Goal: Task Accomplishment & Management: Use online tool/utility

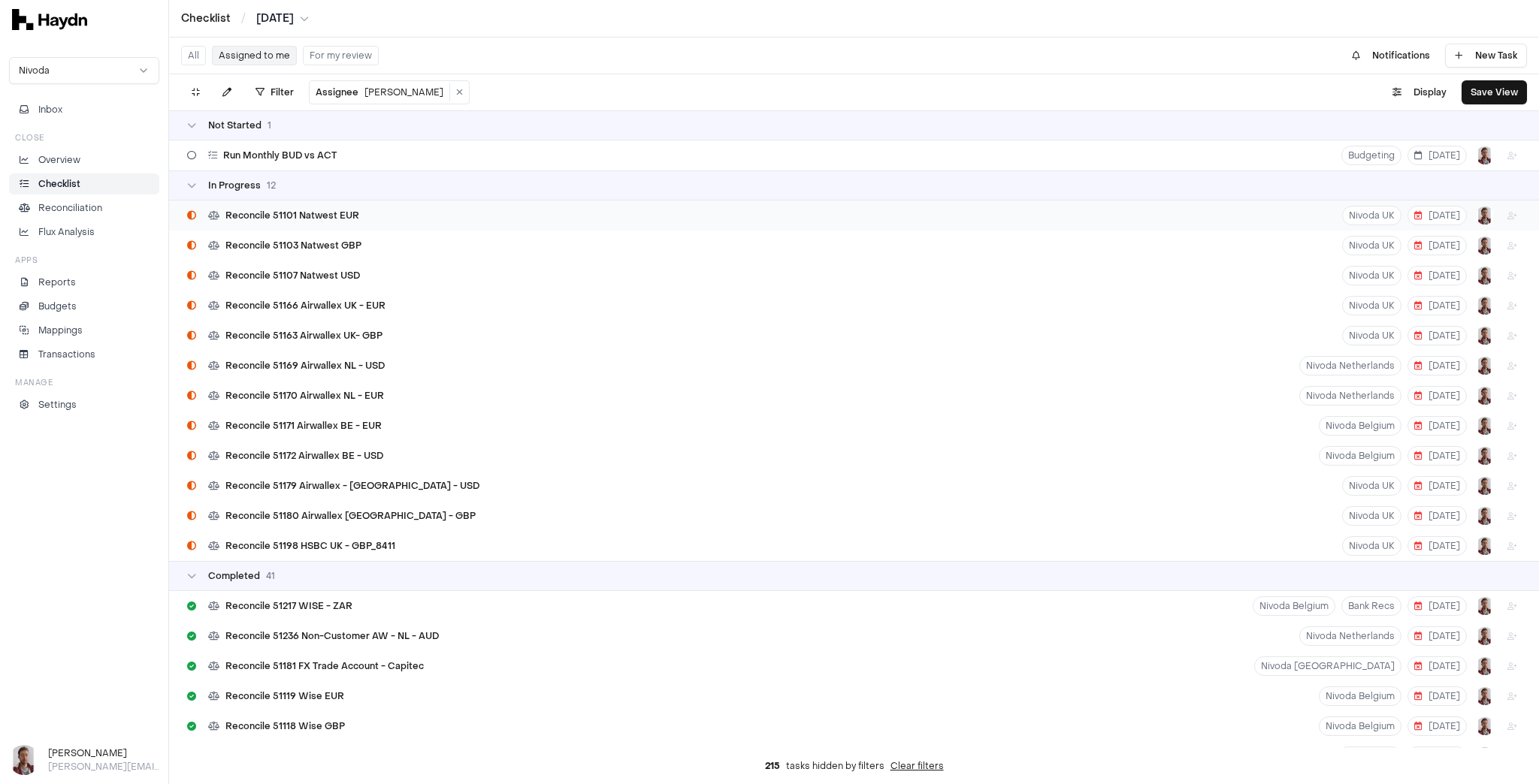
click at [250, 213] on span "Reconcile 51101 Natwest EUR" at bounding box center [292, 215] width 133 height 12
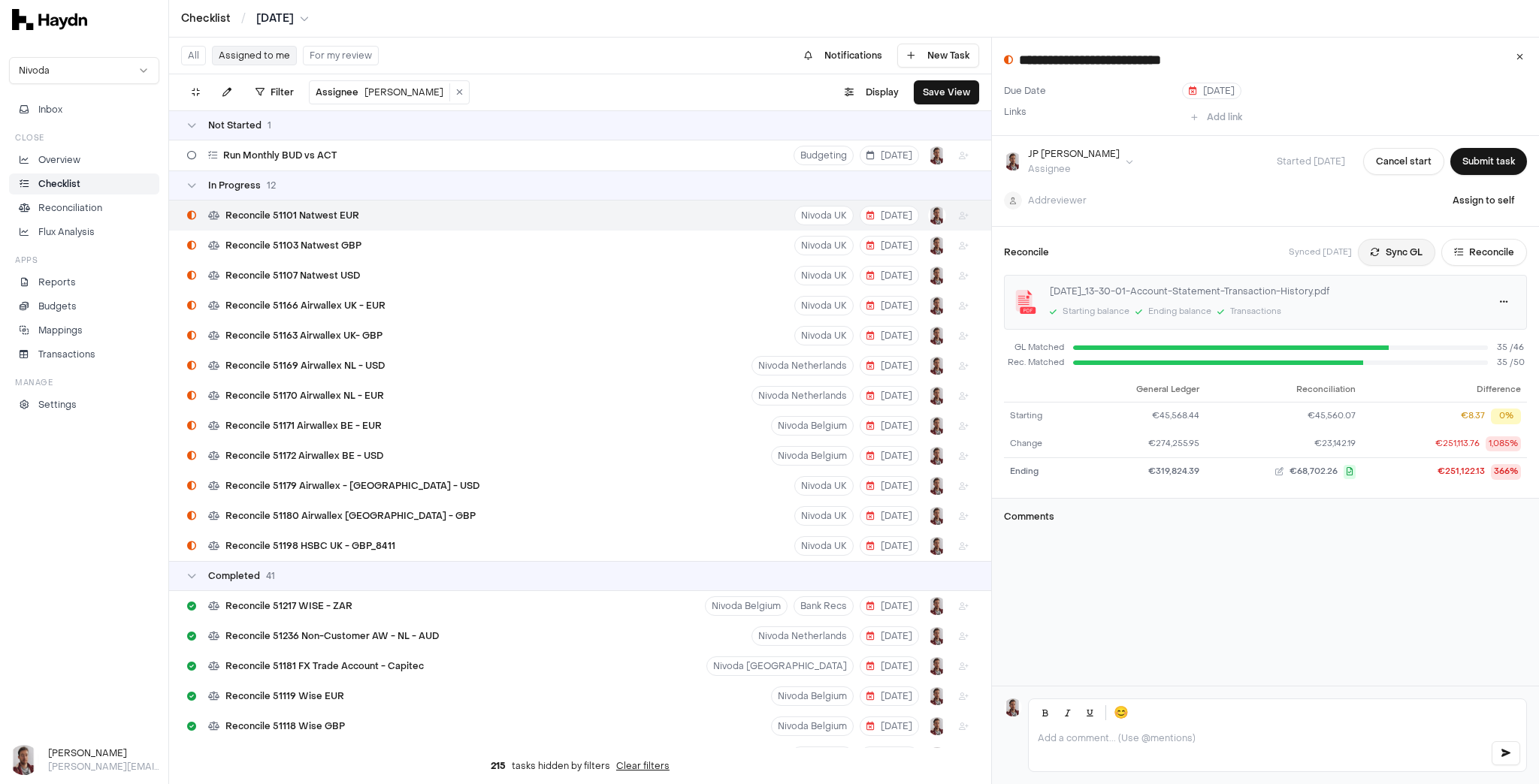
click at [1392, 251] on button "Sync GL" at bounding box center [1396, 252] width 77 height 27
click at [315, 246] on span "Reconcile 51103 Natwest GBP" at bounding box center [293, 245] width 136 height 12
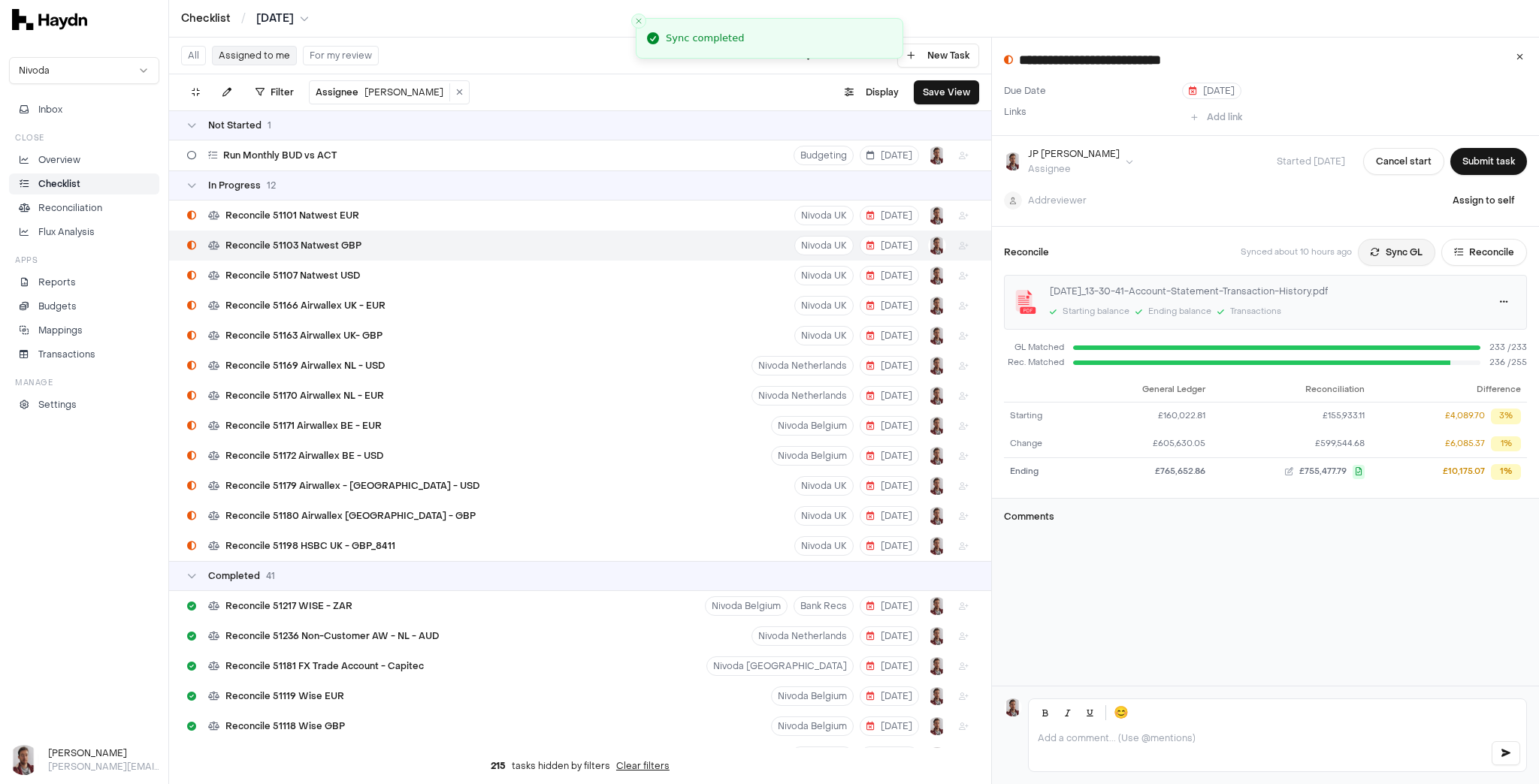
click at [1399, 252] on button "Sync GL" at bounding box center [1396, 252] width 77 height 27
click at [284, 16] on html "Checklist / [DATE] Nivoda Inbox Close Overview Checklist Reconciliation Flux An…" at bounding box center [770, 392] width 1539 height 784
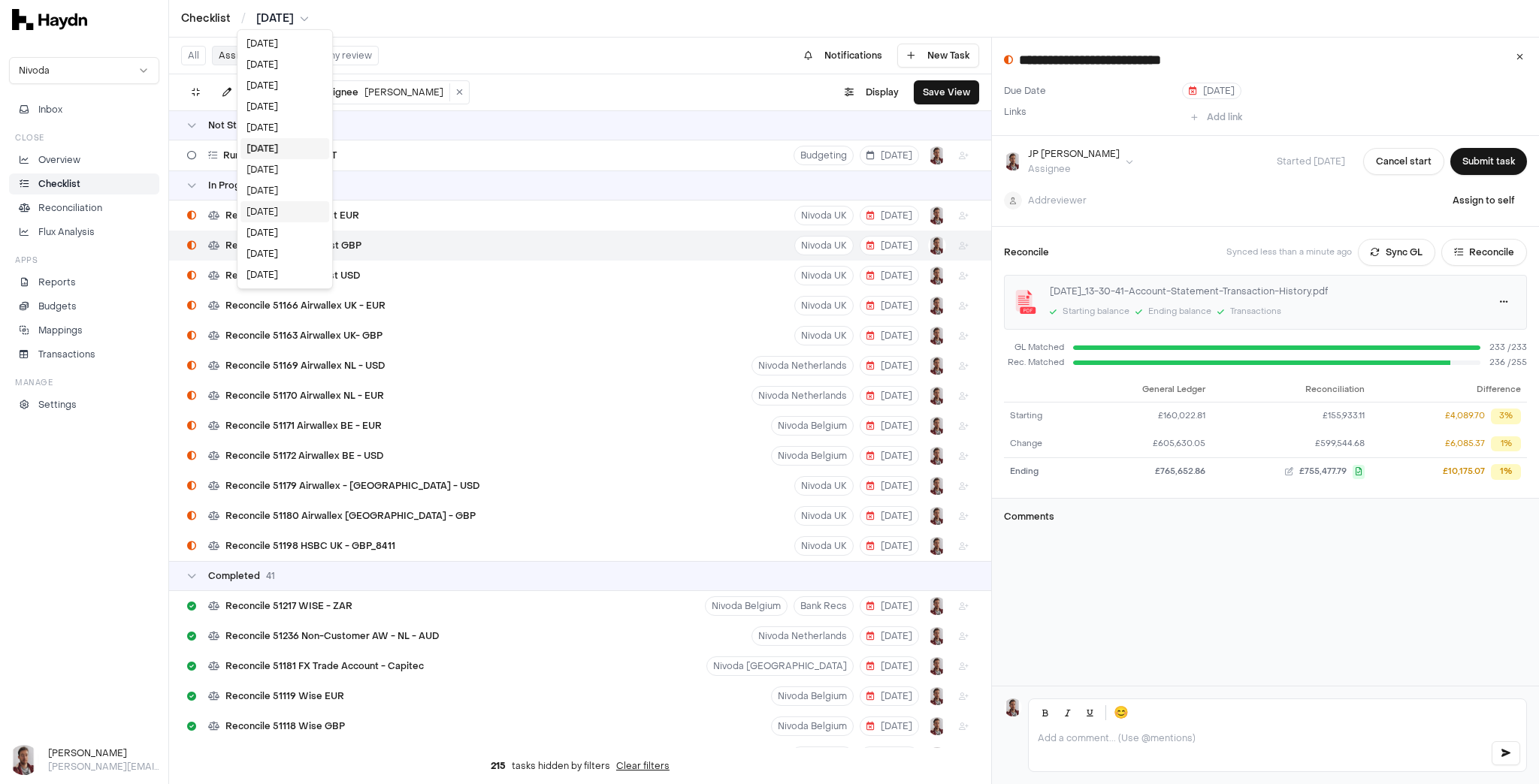
click at [281, 208] on div "[DATE]" at bounding box center [285, 211] width 89 height 21
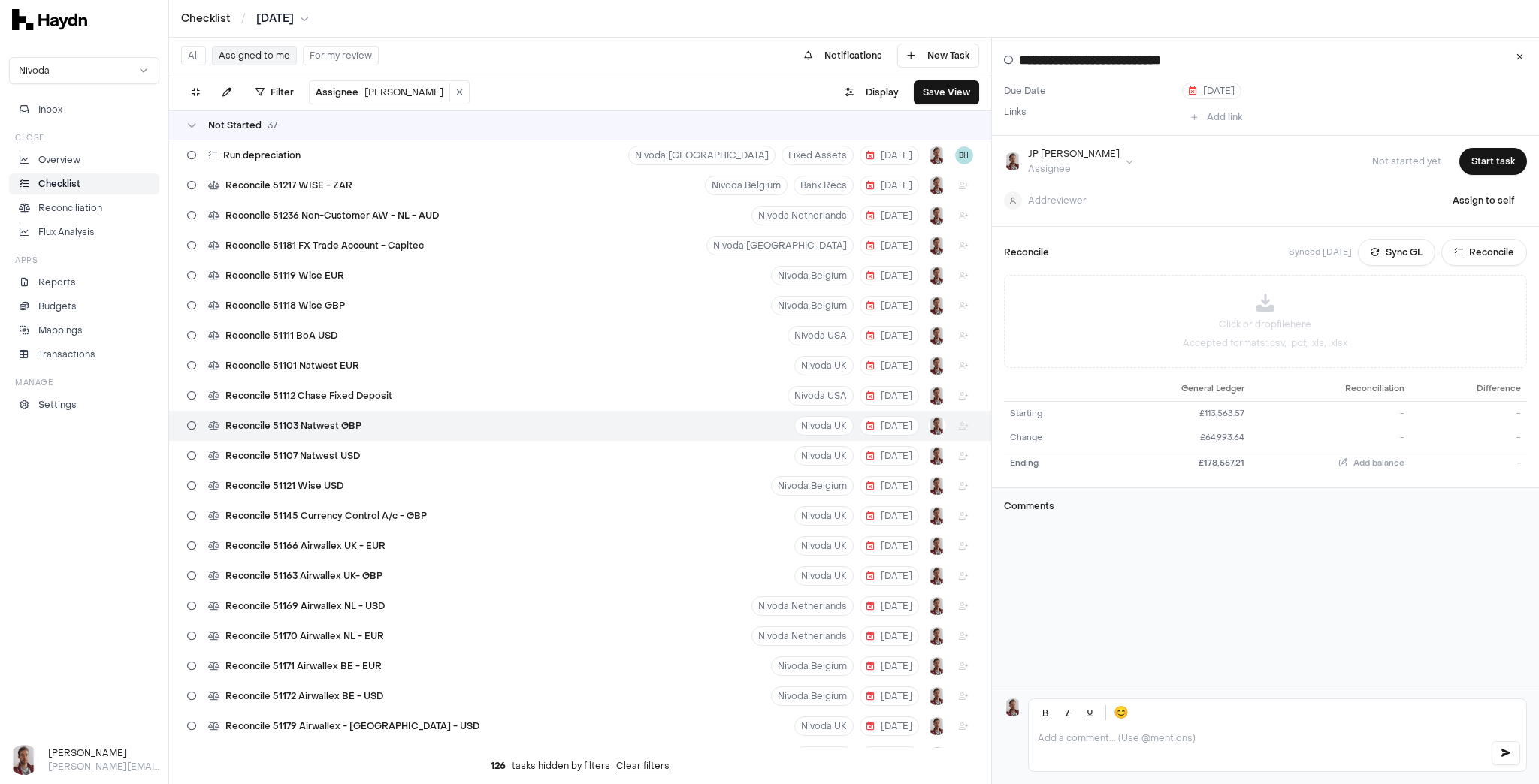
click at [1382, 246] on button "Sync GL" at bounding box center [1396, 252] width 77 height 27
click at [267, 20] on html "Checklist / [DATE] Nivoda Inbox Close Overview Checklist Reconciliation Flux An…" at bounding box center [770, 392] width 1539 height 784
click at [283, 126] on div "[DATE]" at bounding box center [287, 127] width 89 height 21
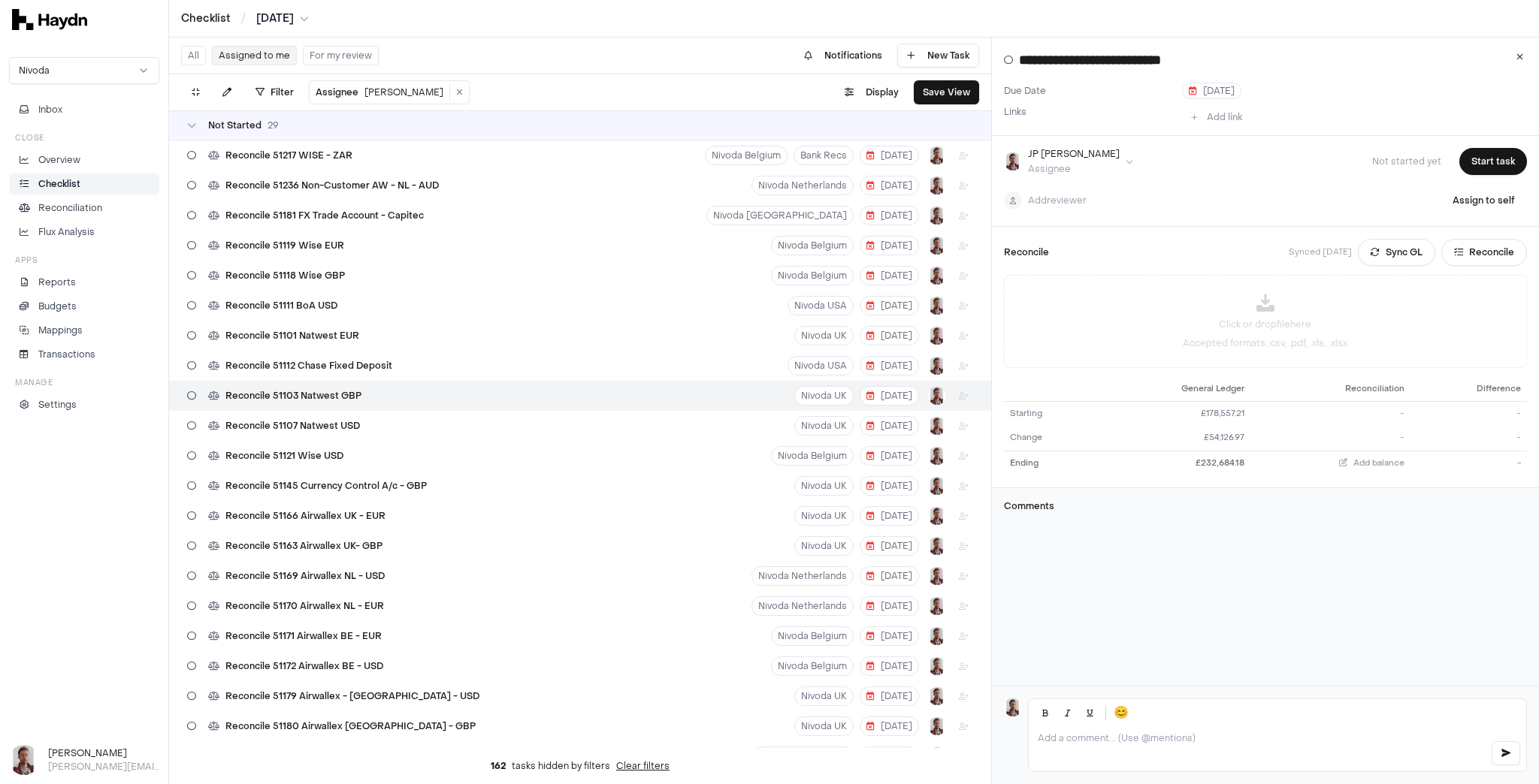
drag, startPoint x: 1399, startPoint y: 254, endPoint x: 1368, endPoint y: 247, distance: 31.8
click at [1399, 253] on button "Sync GL" at bounding box center [1396, 252] width 77 height 27
click at [275, 20] on html "Checklist / [DATE] Nivoda Inbox Close Overview Checklist Reconciliation Flux An…" at bounding box center [770, 392] width 1539 height 784
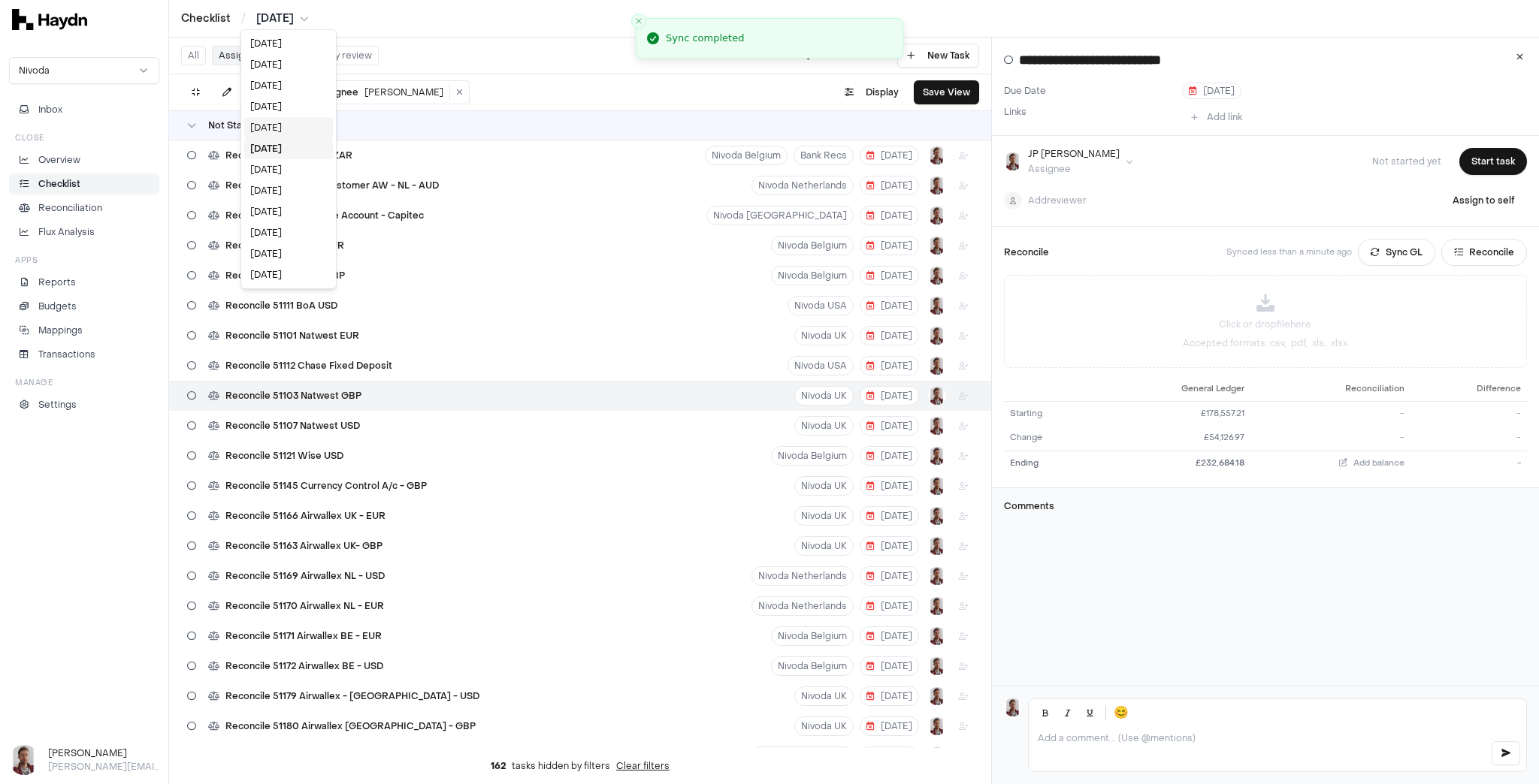
click at [277, 127] on div "[DATE]" at bounding box center [289, 127] width 89 height 21
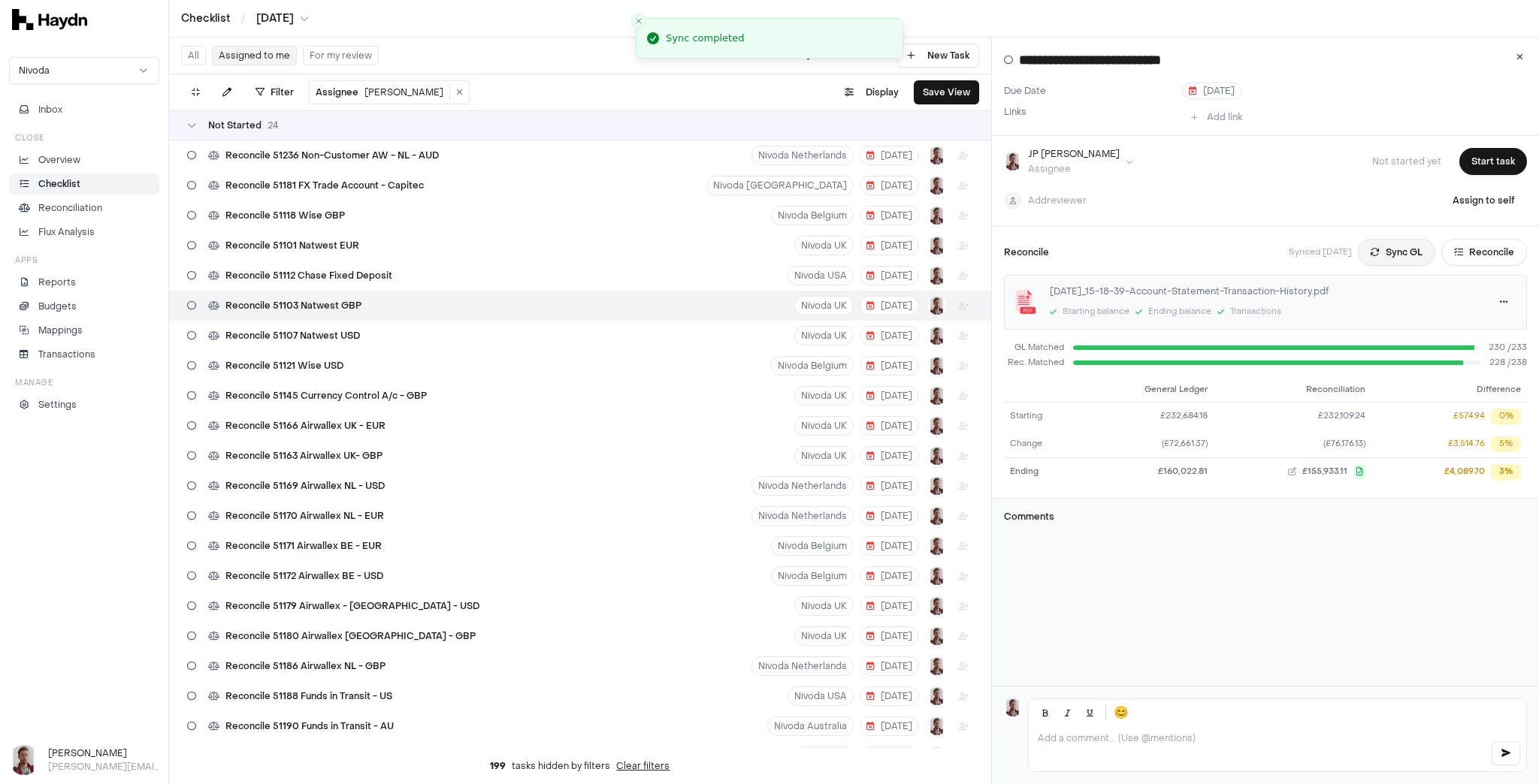
click at [1391, 252] on button "Sync GL" at bounding box center [1396, 252] width 77 height 27
click at [283, 15] on html "Checklist / [DATE] Nivoda Inbox Close Overview Checklist Reconciliation Flux An…" at bounding box center [770, 392] width 1539 height 784
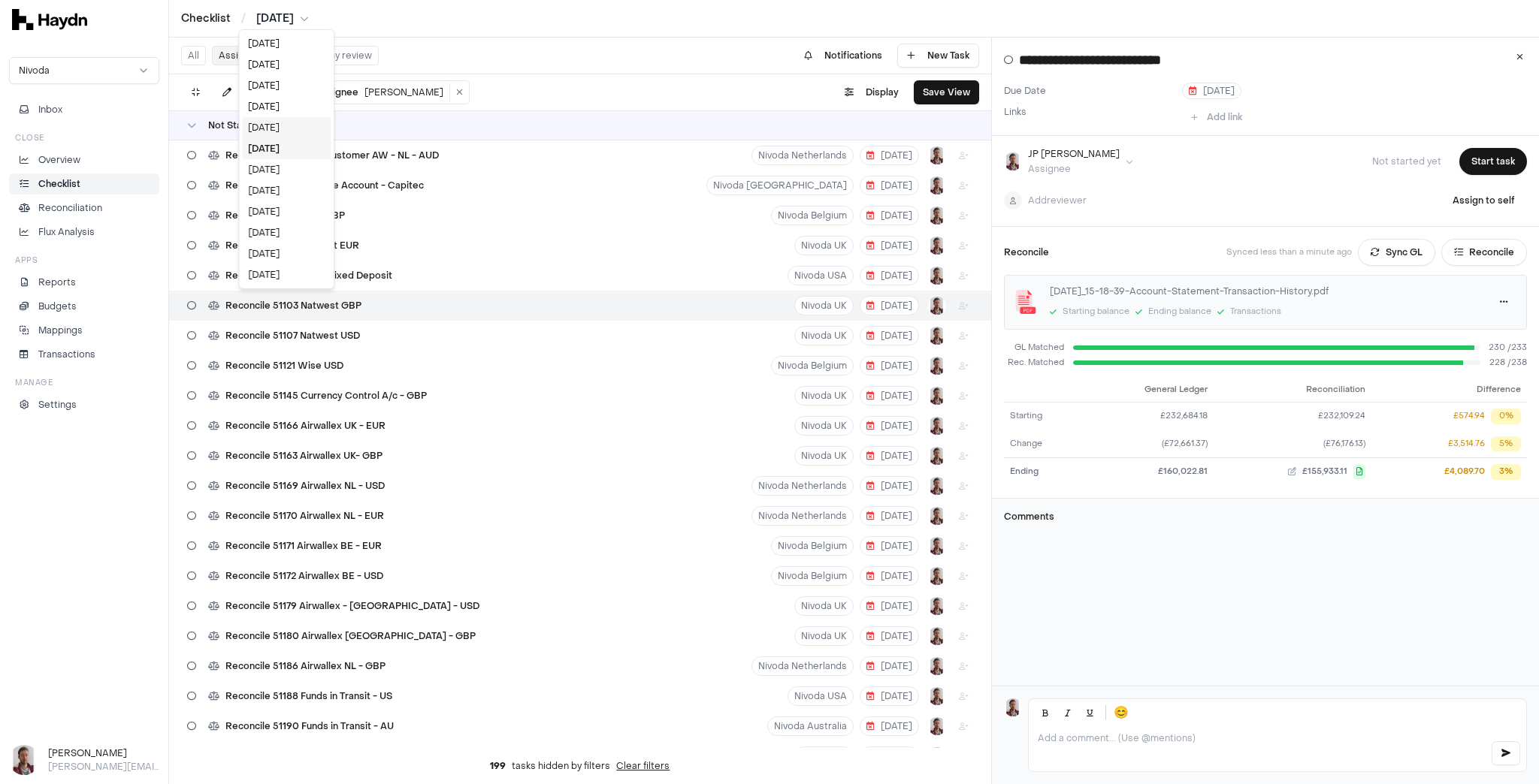
click at [283, 127] on div "[DATE]" at bounding box center [286, 127] width 89 height 21
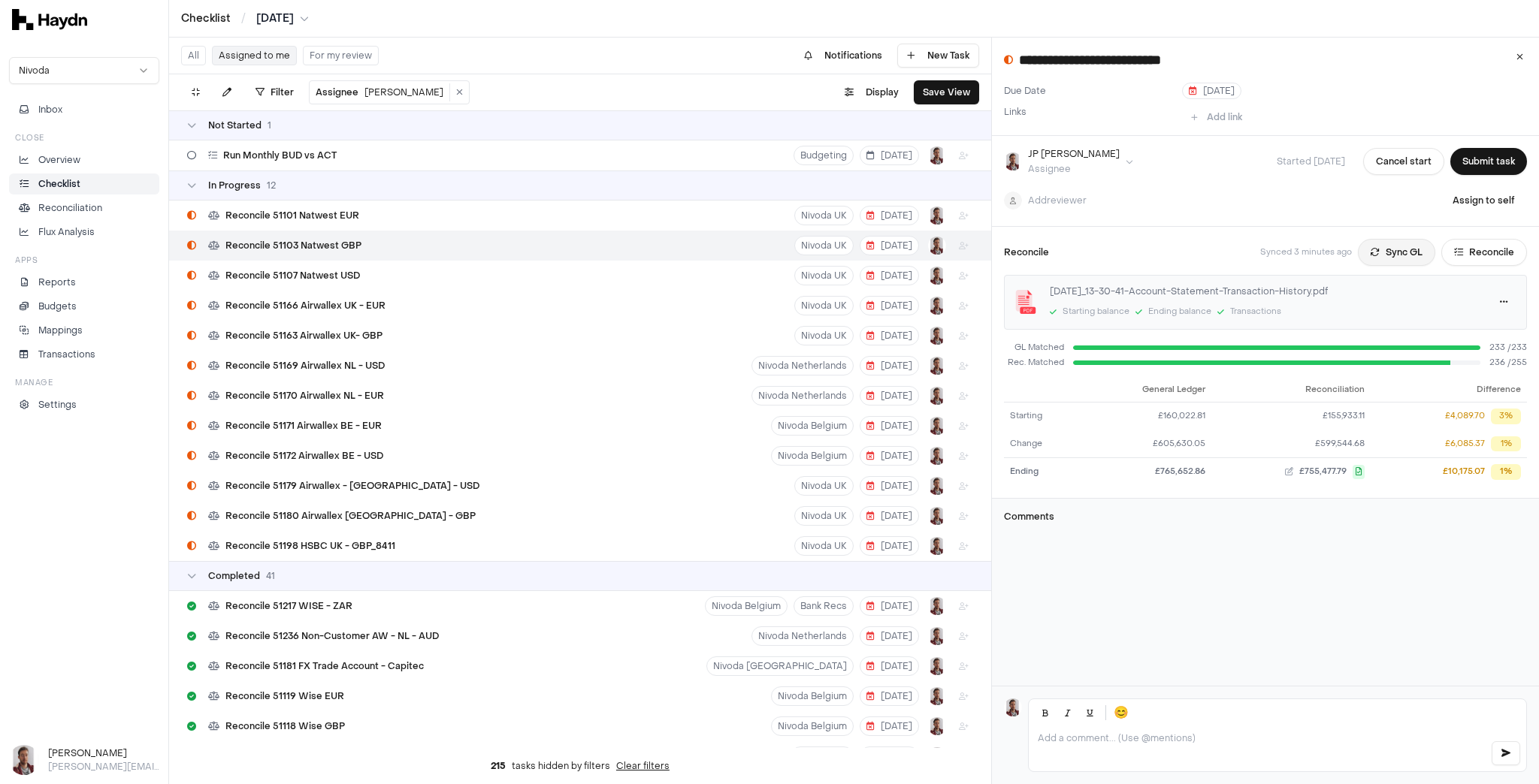
click at [1384, 257] on button "Sync GL" at bounding box center [1396, 252] width 77 height 27
click at [353, 273] on span "Reconcile 51107 Natwest USD" at bounding box center [293, 275] width 134 height 12
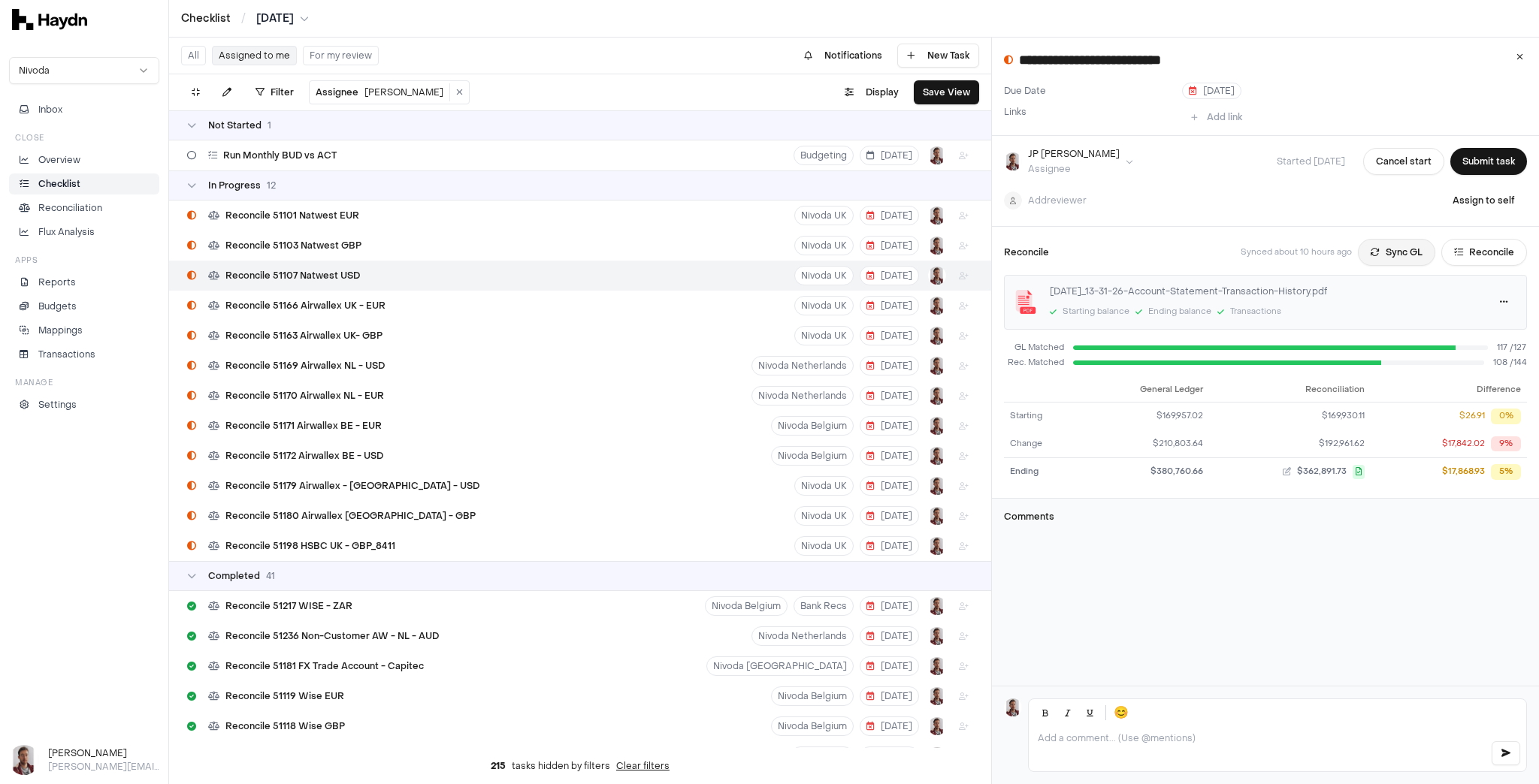
click at [1400, 253] on button "Sync GL" at bounding box center [1396, 252] width 77 height 27
click at [269, 15] on html "Checklist / [DATE] Nivoda Inbox Close Overview Checklist Reconciliation Flux An…" at bounding box center [770, 392] width 1539 height 784
click at [272, 247] on div "[DATE]" at bounding box center [285, 254] width 89 height 21
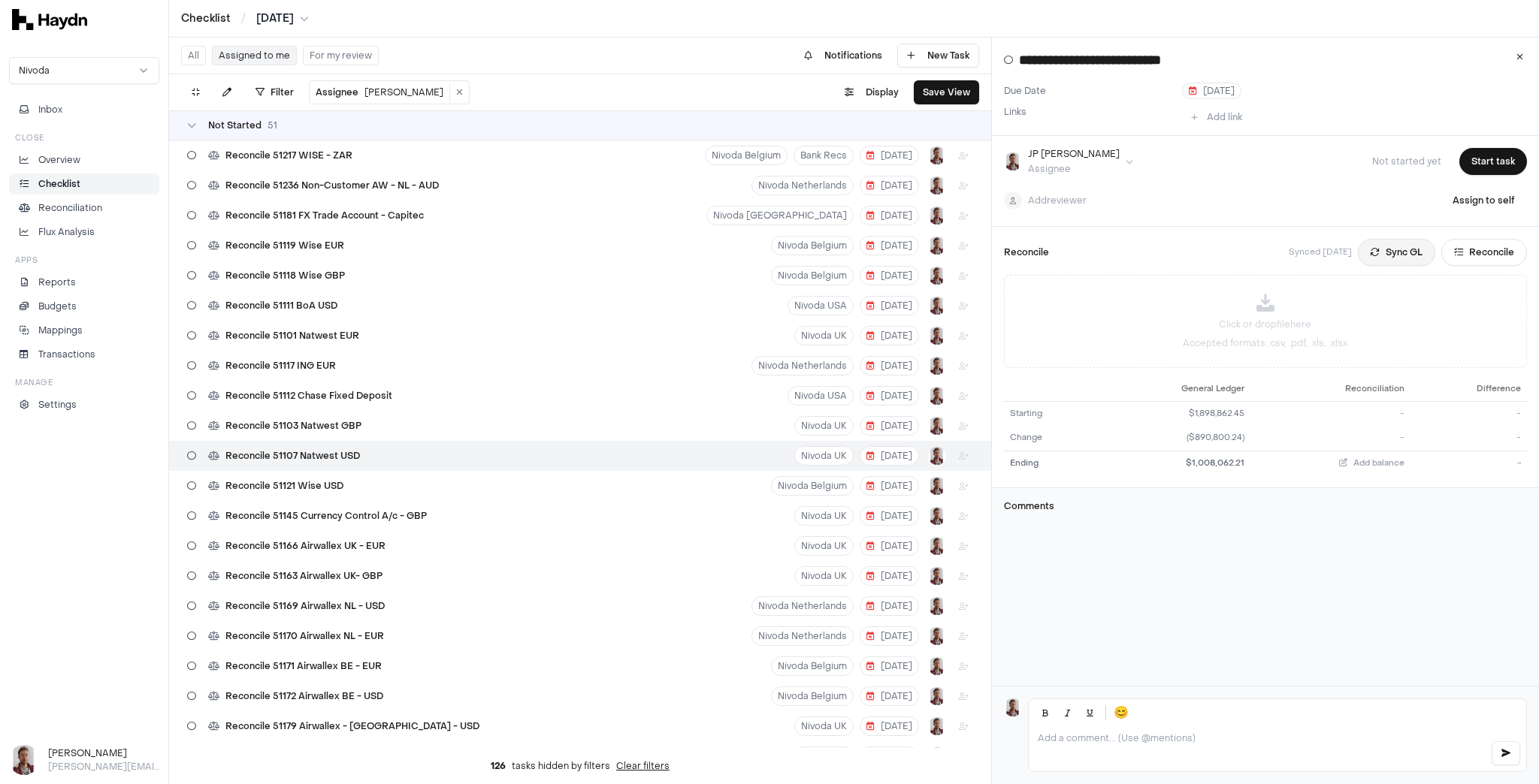
click at [1386, 251] on button "Sync GL" at bounding box center [1396, 252] width 77 height 27
click at [271, 22] on html "Checklist / [DATE] Nivoda Inbox Close Overview Checklist Reconciliation Flux An…" at bounding box center [770, 392] width 1539 height 784
click at [273, 49] on div "[DATE]" at bounding box center [288, 43] width 89 height 21
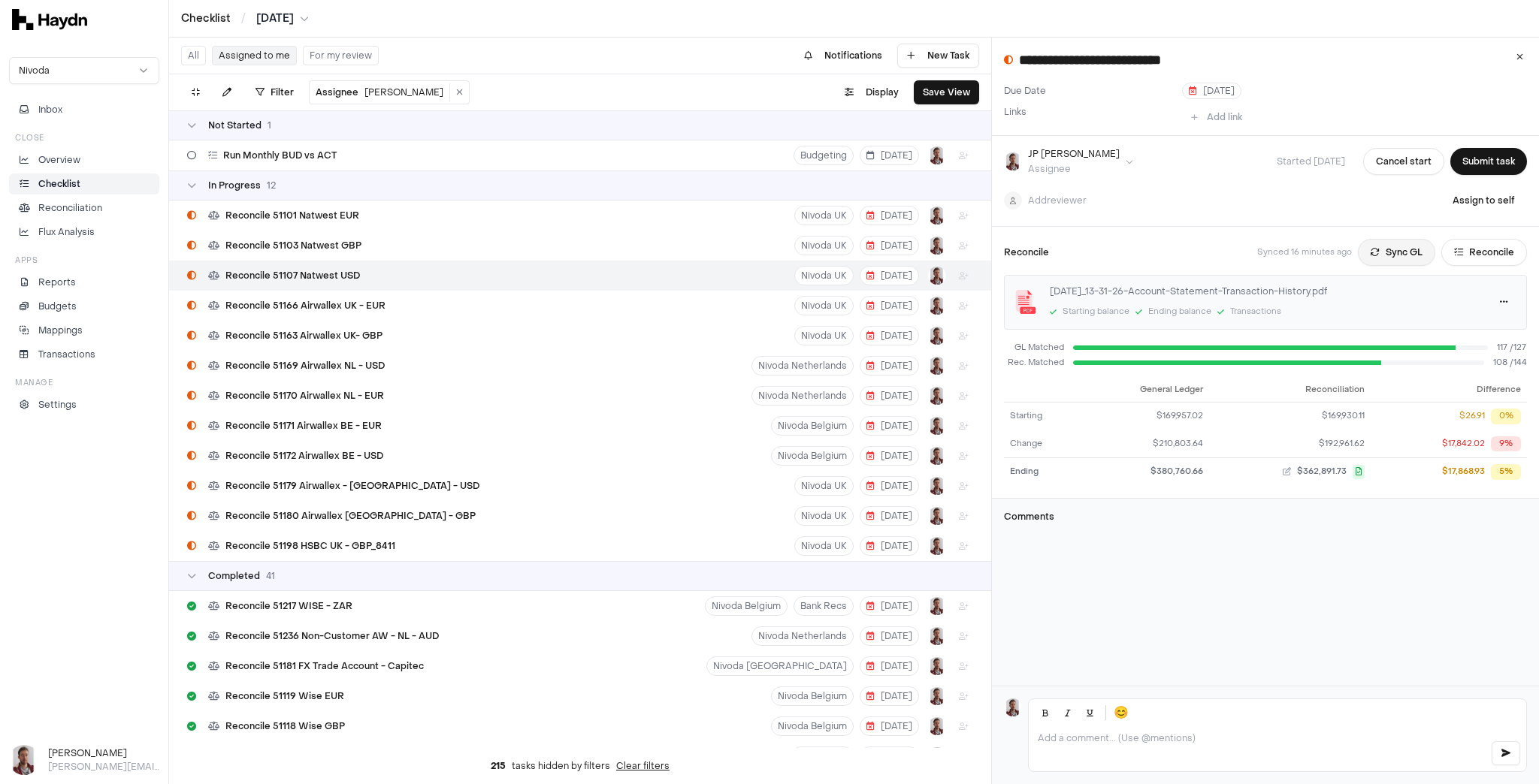
click at [1384, 255] on button "Sync GL" at bounding box center [1396, 252] width 77 height 27
click at [259, 21] on html "Checklist / [DATE] Nivoda Inbox Close Overview Checklist Reconciliation Flux An…" at bounding box center [770, 392] width 1539 height 784
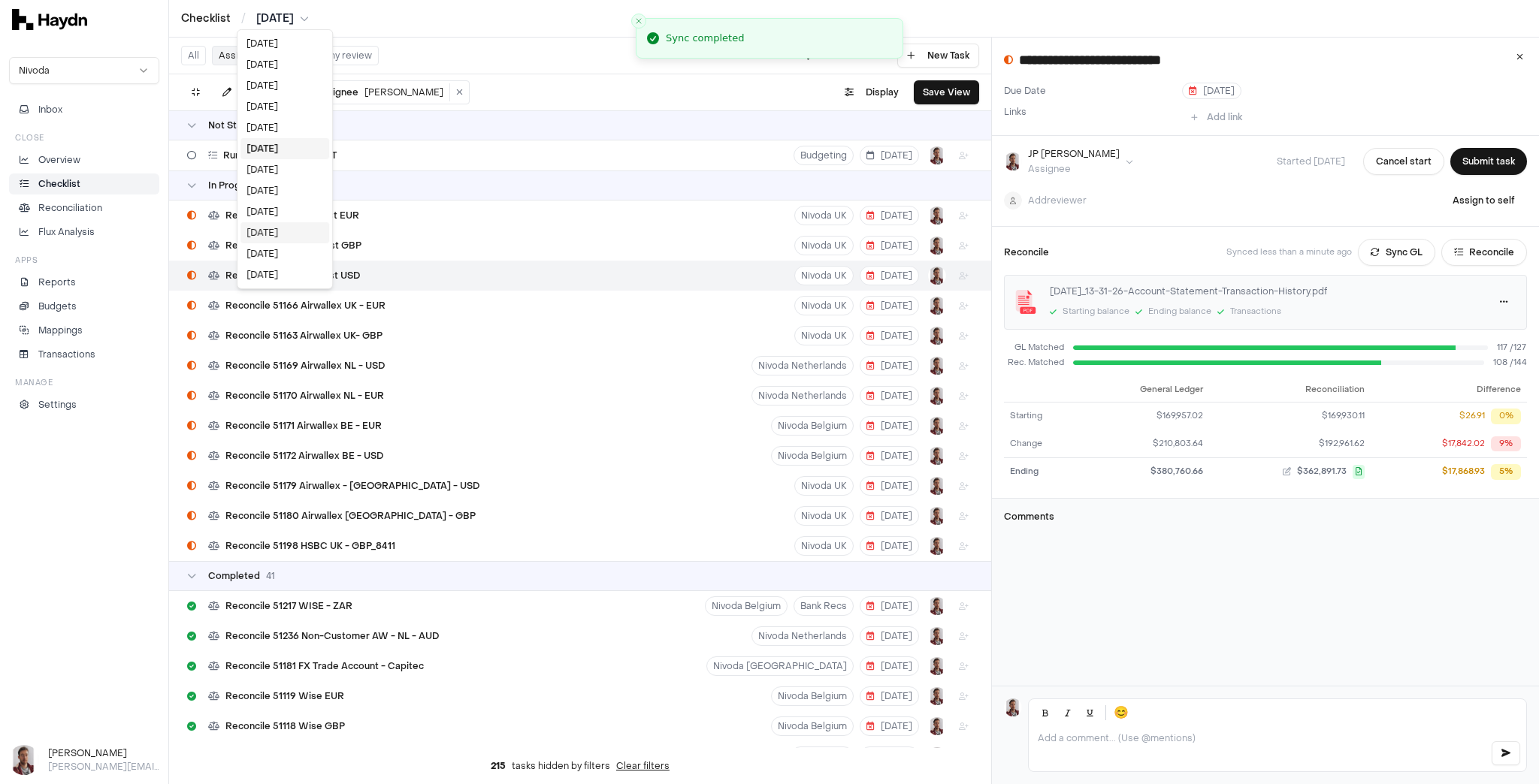
click at [281, 234] on div "[DATE]" at bounding box center [285, 232] width 89 height 21
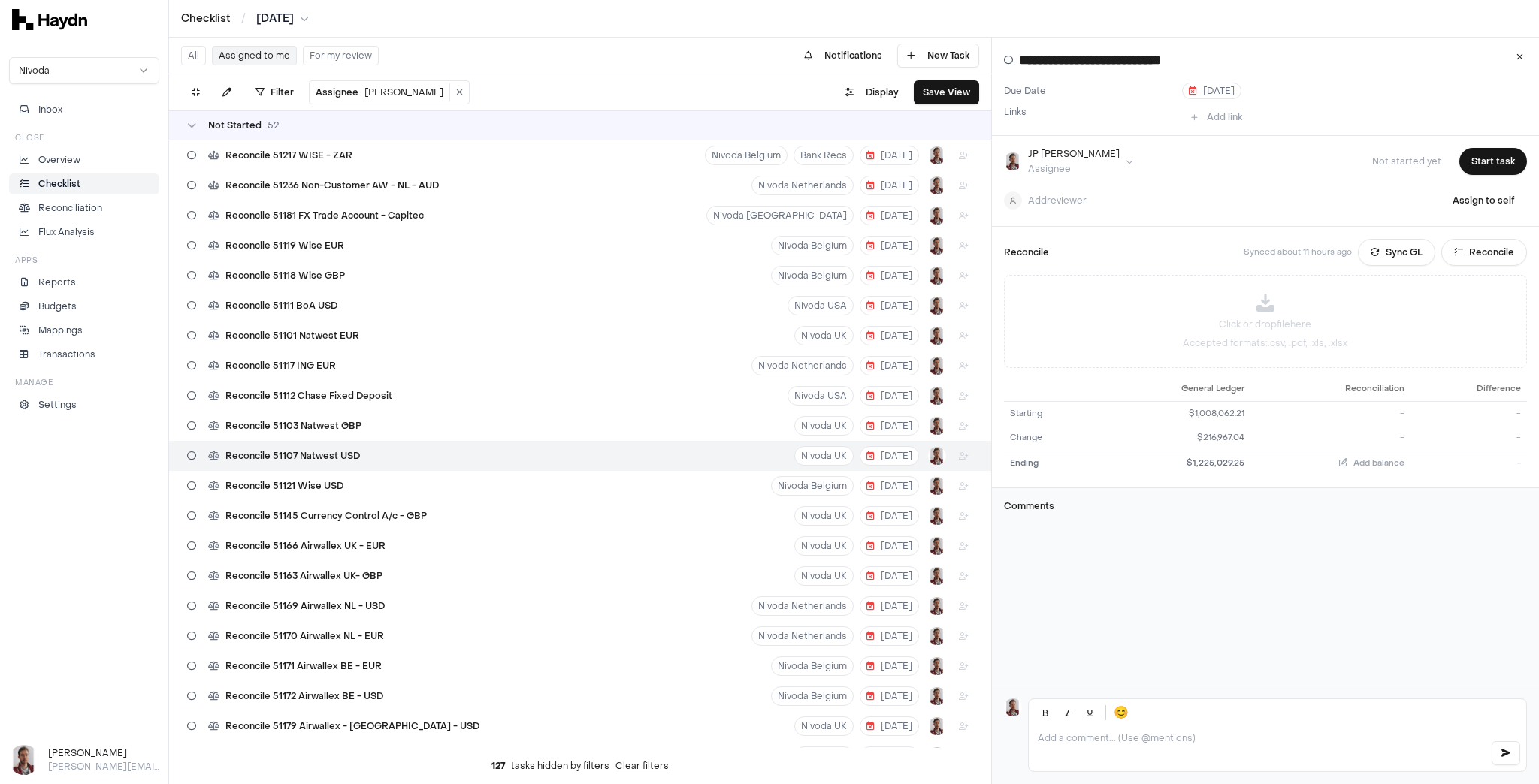
click at [1396, 253] on button "Sync GL" at bounding box center [1396, 252] width 77 height 27
click at [269, 22] on html "Checklist / [DATE] Nivoda Inbox Close Overview Checklist Reconciliation Flux An…" at bounding box center [770, 392] width 1539 height 784
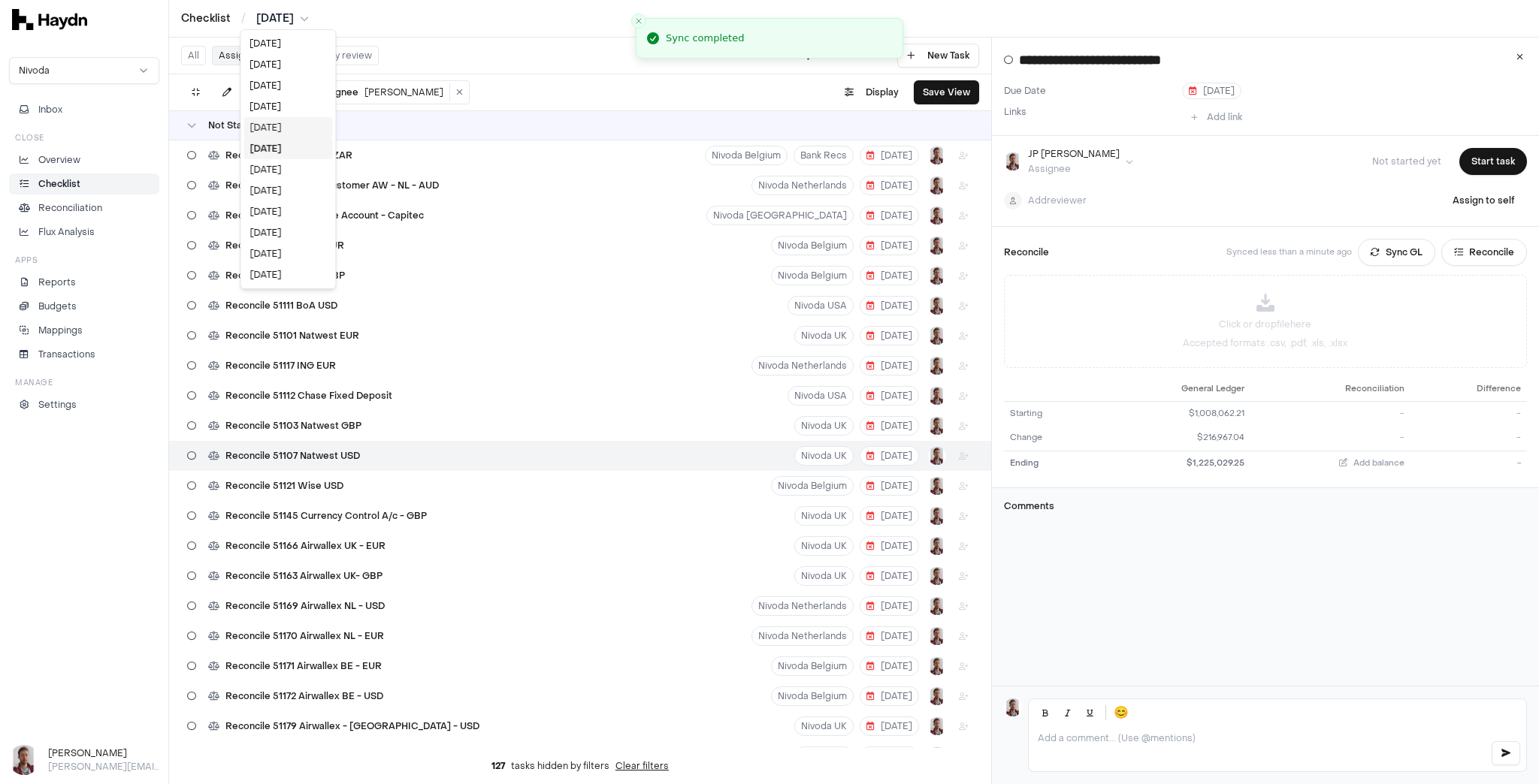
click at [280, 124] on div "[DATE]" at bounding box center [288, 127] width 89 height 21
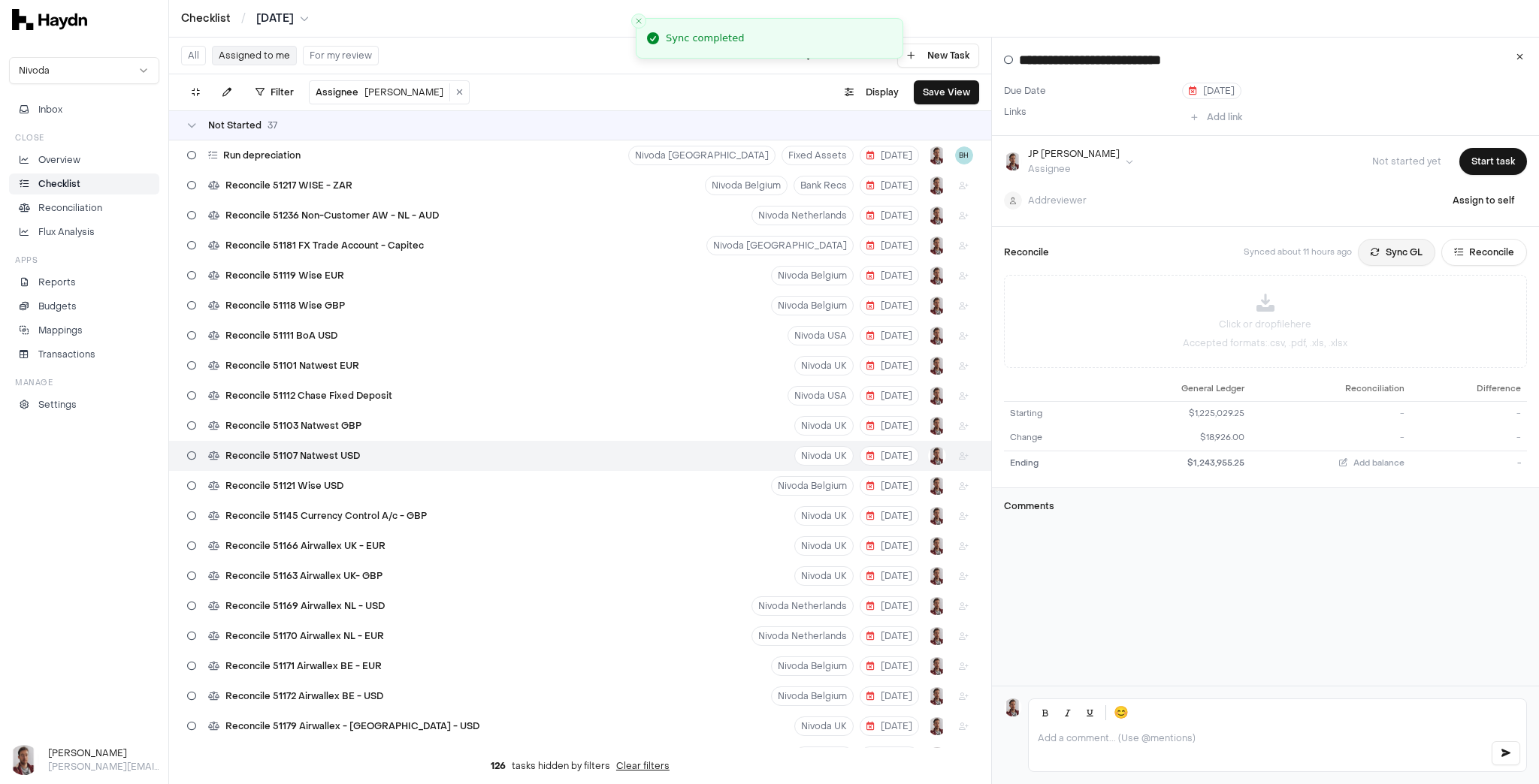
click at [1395, 252] on button "Sync GL" at bounding box center [1396, 252] width 77 height 27
click at [325, 421] on span "Reconcile 51103 Natwest GBP" at bounding box center [293, 425] width 136 height 12
type input "**********"
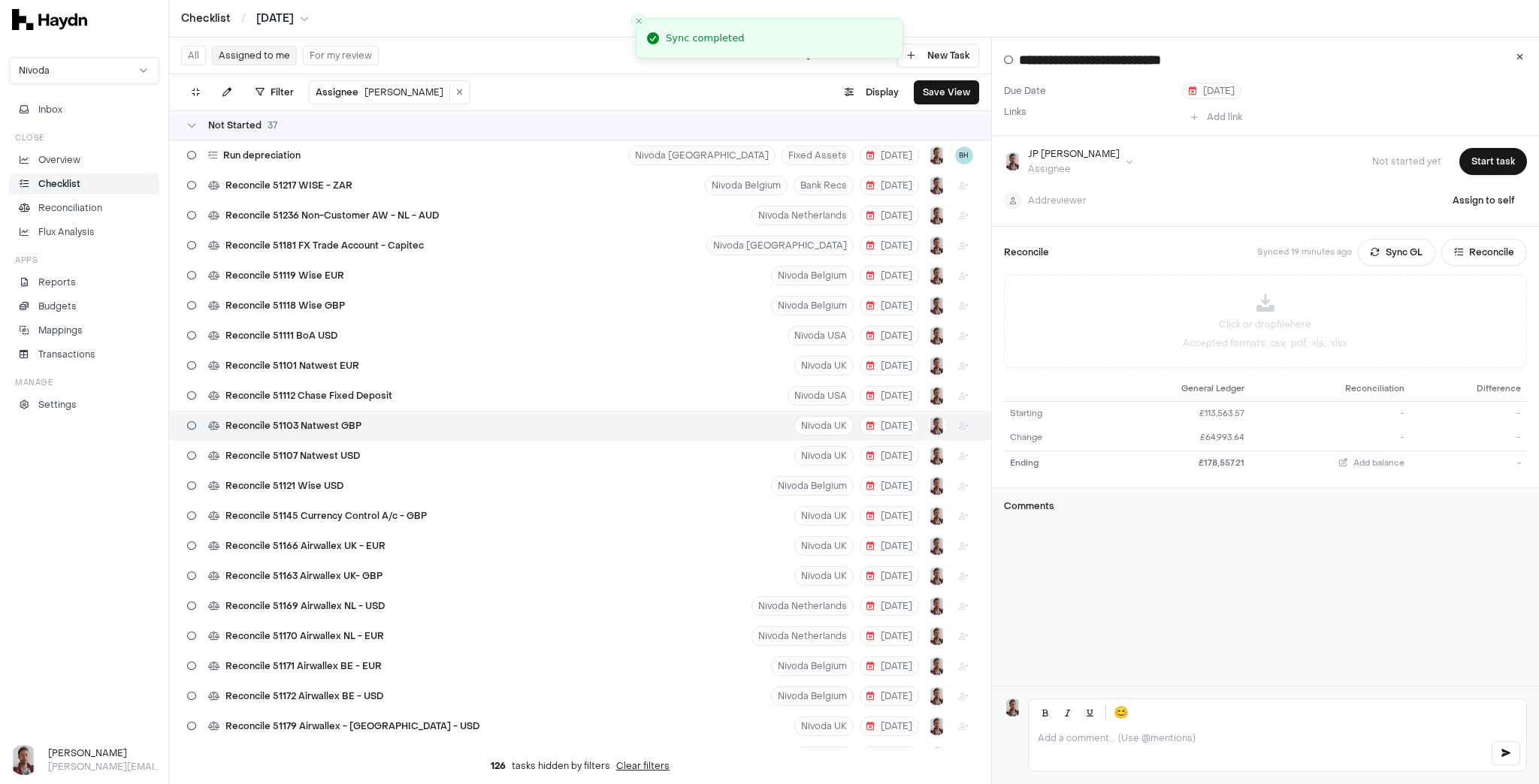
click at [292, 16] on html "Checklist / [DATE] Nivoda Inbox Close Overview Checklist Reconciliation Flux An…" at bounding box center [770, 392] width 1539 height 784
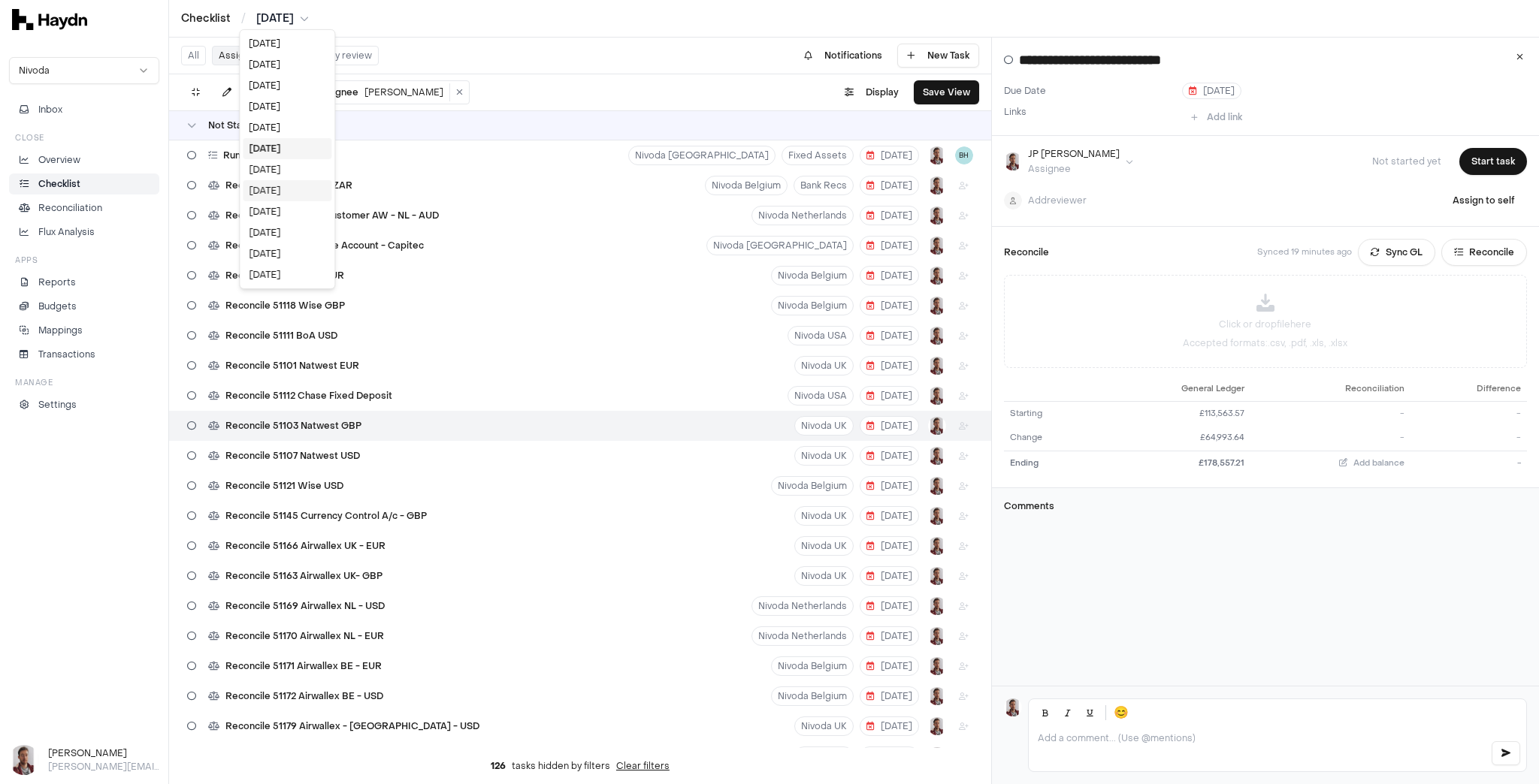
click at [276, 197] on div "[DATE]" at bounding box center [287, 190] width 89 height 21
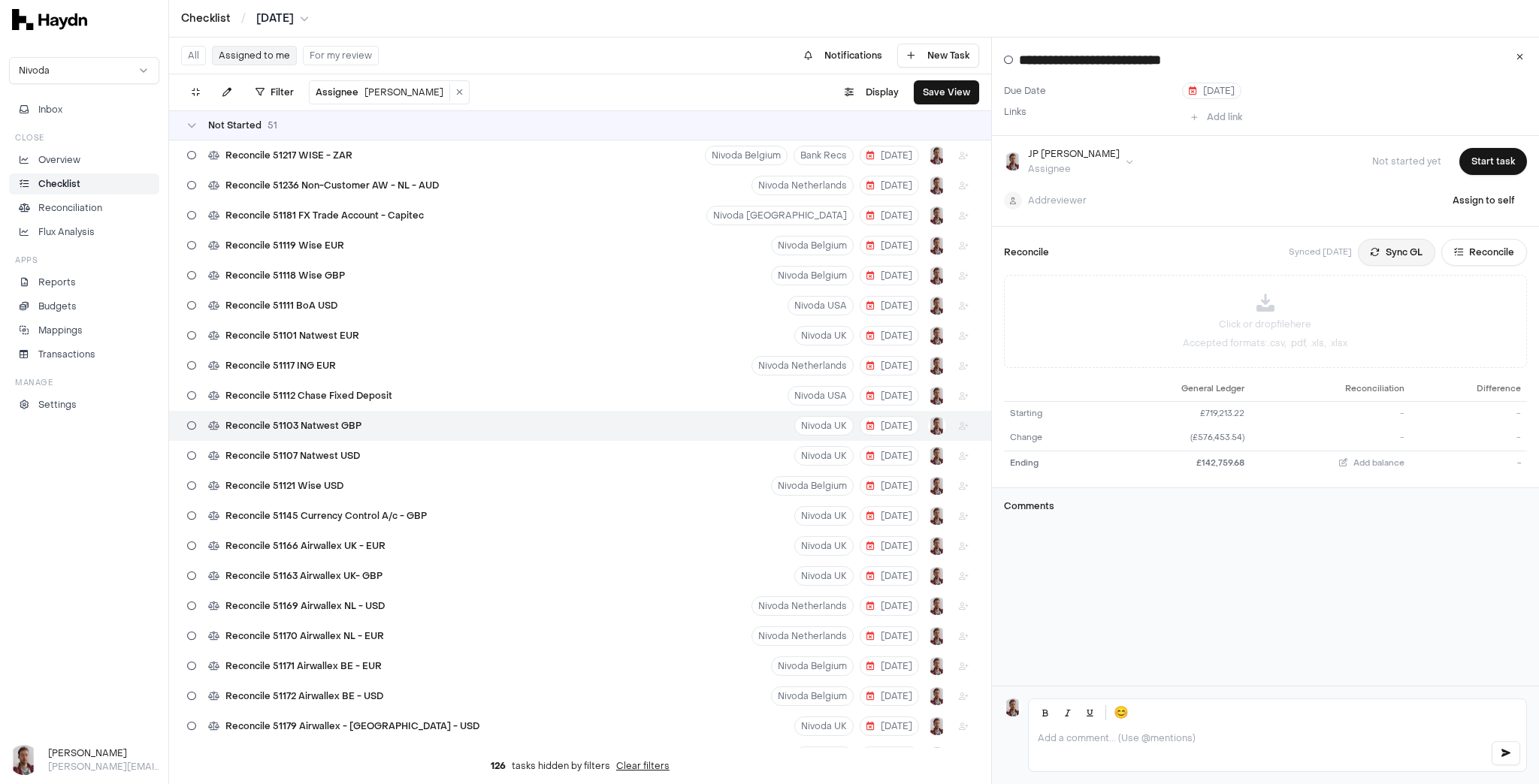
click at [1386, 258] on button "Sync GL" at bounding box center [1396, 252] width 77 height 27
click at [278, 20] on html "Checklist / [DATE] Nivoda Inbox Close Overview Checklist Reconciliation Flux An…" at bounding box center [770, 392] width 1539 height 784
click at [279, 44] on div "[DATE]" at bounding box center [288, 43] width 89 height 21
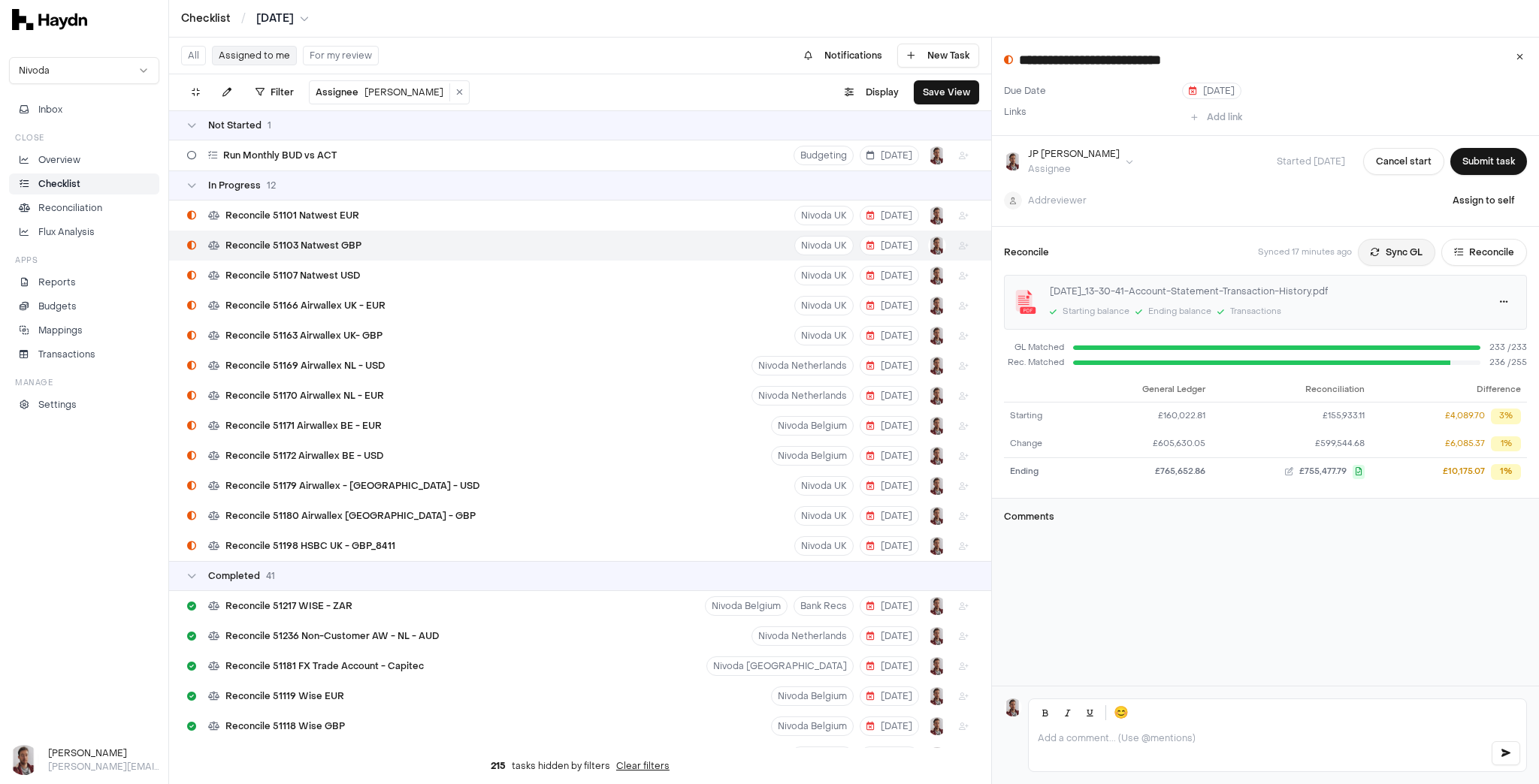
click at [1390, 255] on button "Sync GL" at bounding box center [1396, 252] width 77 height 27
